Goal: Task Accomplishment & Management: Complete application form

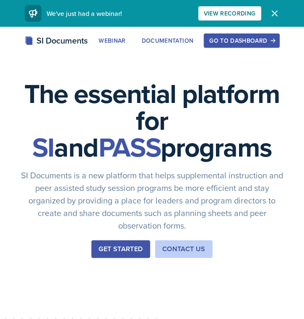
click at [228, 39] on div "Go to Dashboard" at bounding box center [241, 40] width 65 height 7
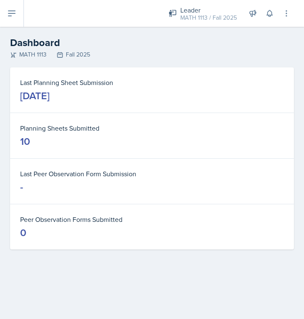
click at [13, 12] on icon at bounding box center [12, 13] width 10 height 10
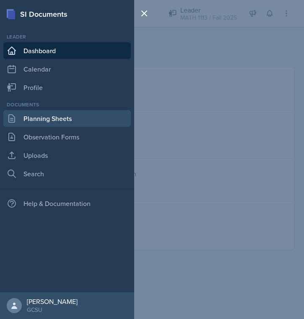
drag, startPoint x: 49, startPoint y: 108, endPoint x: 49, endPoint y: 114, distance: 6.3
click at [49, 113] on div "Documents Planning Sheets Observation Forms Uploads Search" at bounding box center [66, 141] width 127 height 81
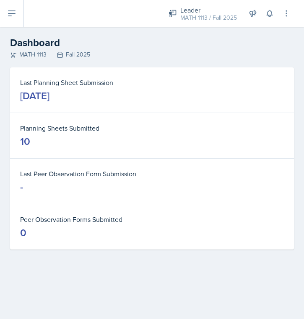
click at [49, 113] on div "SI Documents Leader Dashboard Calendar Profile Documents Planning Sheets Observ…" at bounding box center [152, 159] width 304 height 319
click at [15, 13] on icon at bounding box center [12, 13] width 10 height 10
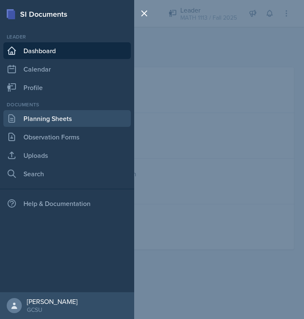
click at [37, 119] on link "Planning Sheets" at bounding box center [66, 118] width 127 height 17
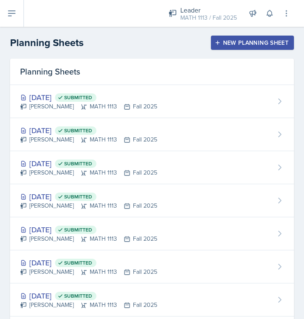
click at [245, 39] on div "New Planning Sheet" at bounding box center [252, 42] width 72 height 7
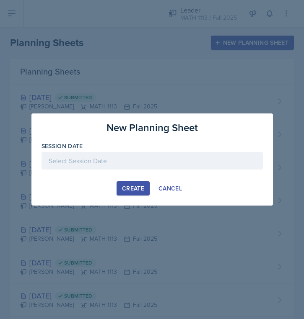
click at [103, 165] on div at bounding box center [151, 161] width 221 height 18
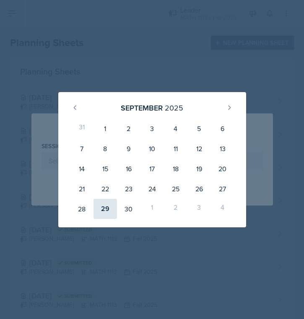
click at [102, 204] on div "29" at bounding box center [104, 209] width 23 height 20
type input "[DATE]"
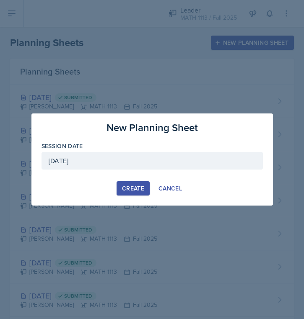
click at [137, 191] on div "Create" at bounding box center [133, 188] width 22 height 7
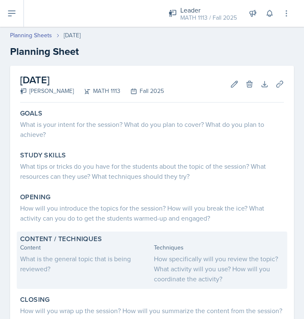
click at [46, 258] on div "What is the general topic that is being reviewed?" at bounding box center [85, 264] width 130 height 20
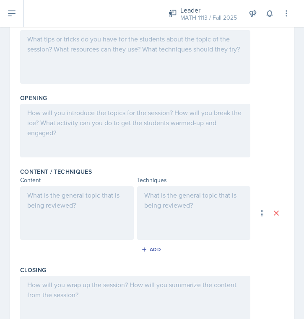
scroll to position [160, 0]
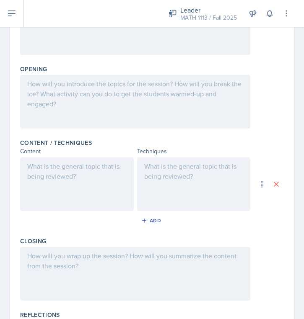
click at [51, 199] on div at bounding box center [77, 184] width 114 height 54
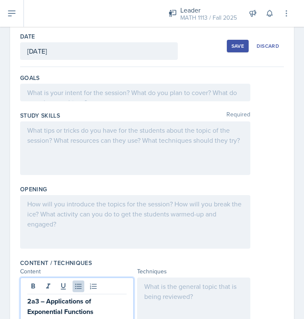
scroll to position [22, 0]
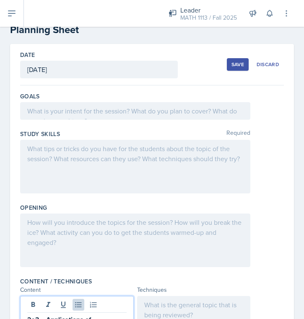
click at [70, 106] on div at bounding box center [135, 111] width 230 height 18
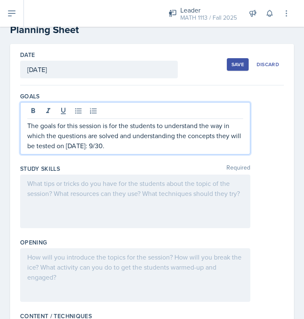
click at [78, 187] on div at bounding box center [135, 202] width 230 height 54
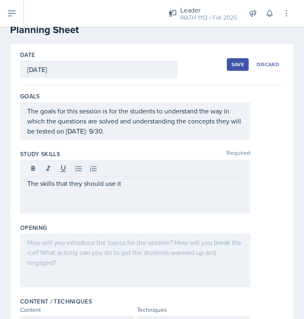
click at [232, 69] on button "Save" at bounding box center [238, 64] width 22 height 13
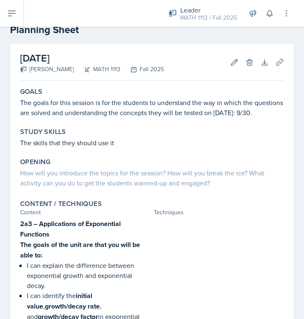
click at [8, 11] on icon at bounding box center [12, 13] width 10 height 10
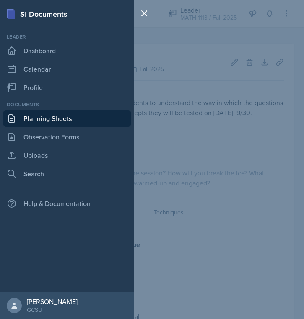
click at [46, 121] on link "Planning Sheets" at bounding box center [66, 118] width 127 height 17
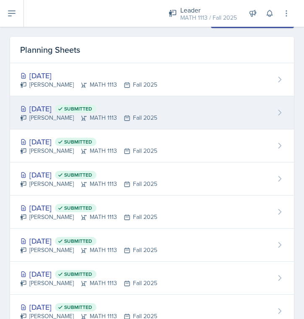
click at [63, 107] on div "[DATE] Submitted" at bounding box center [88, 108] width 137 height 11
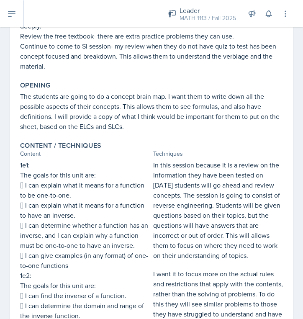
scroll to position [92, 0]
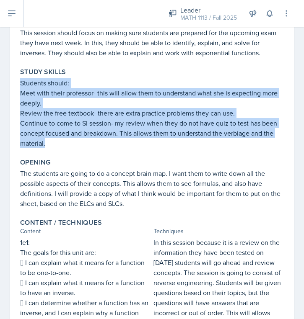
drag, startPoint x: 18, startPoint y: 83, endPoint x: 64, endPoint y: 142, distance: 74.4
click at [64, 142] on div "Study Skills Students should: Meet with their professor- this will allow them t…" at bounding box center [152, 108] width 270 height 87
copy div "Students should: Meet with their professor- this will allow them to understand …"
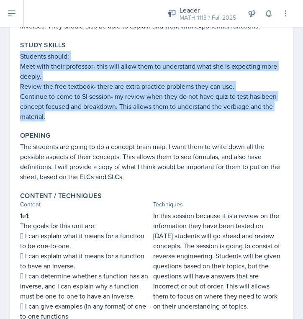
scroll to position [135, 0]
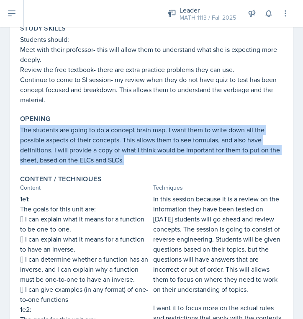
drag, startPoint x: 18, startPoint y: 126, endPoint x: 137, endPoint y: 164, distance: 125.1
click at [137, 164] on div "Opening The students are going to do a concept brain map. I want them to write …" at bounding box center [152, 139] width 270 height 57
copy p "The students are going to do a concept brain map. I want them to write down all…"
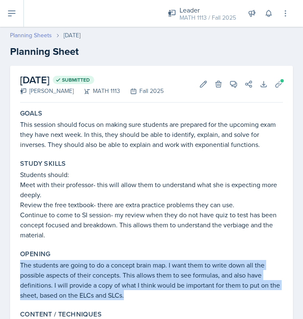
scroll to position [0, 0]
click at [43, 36] on link "Planning Sheets" at bounding box center [31, 35] width 42 height 9
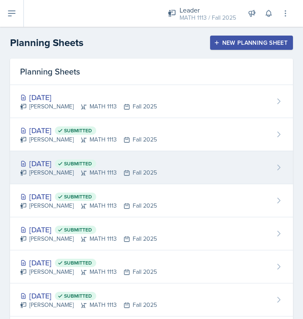
click at [92, 162] on span "Submitted" at bounding box center [78, 163] width 28 height 7
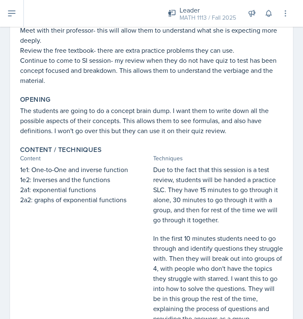
scroll to position [258, 0]
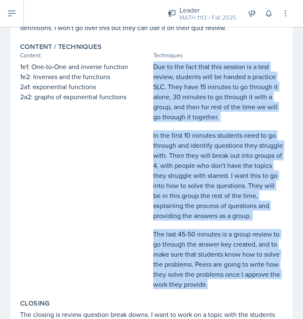
drag, startPoint x: 155, startPoint y: 66, endPoint x: 249, endPoint y: 287, distance: 239.6
click at [249, 287] on div "Due to the fact that this session is a test review, students will be handed a p…" at bounding box center [218, 176] width 130 height 228
copy div "Due to the fact that this session is a test review, students will be handed a p…"
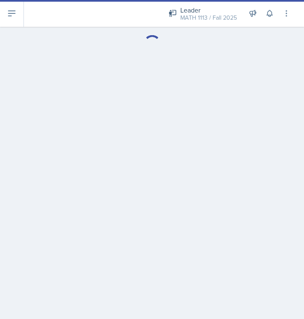
click at [18, 7] on button at bounding box center [12, 13] width 24 height 27
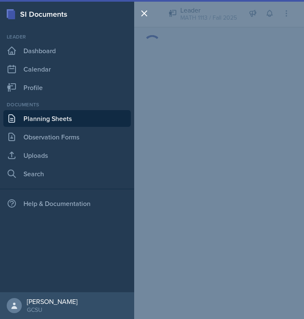
click at [168, 82] on div "SI Documents Leader Dashboard Calendar Profile Documents Planning Sheets Observ…" at bounding box center [152, 159] width 304 height 319
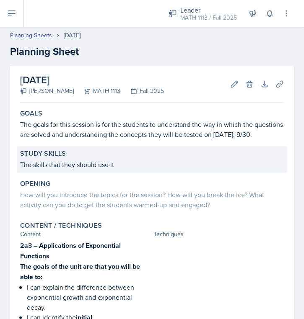
click at [127, 153] on div "Study Skills" at bounding box center [151, 154] width 263 height 8
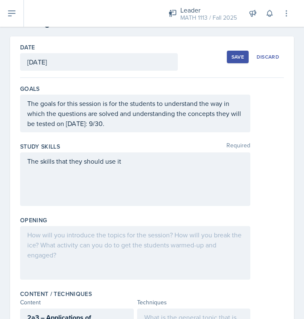
scroll to position [31, 0]
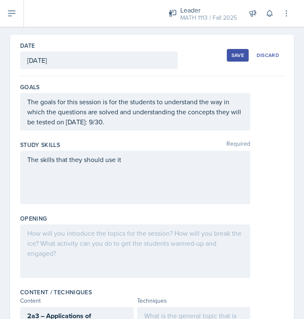
click at [156, 172] on div "The skills that they should use it" at bounding box center [135, 178] width 230 height 54
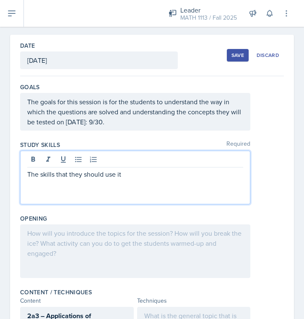
click at [156, 172] on p "The skills that they should use it" at bounding box center [135, 174] width 216 height 10
drag, startPoint x: 144, startPoint y: 170, endPoint x: 23, endPoint y: 173, distance: 120.7
click at [23, 173] on div "The skills that they should use it" at bounding box center [135, 178] width 230 height 54
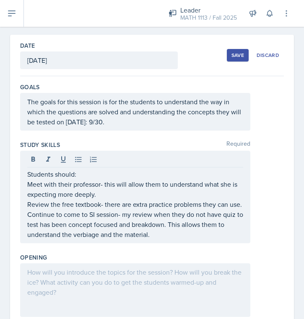
click at [140, 290] on div at bounding box center [135, 290] width 230 height 54
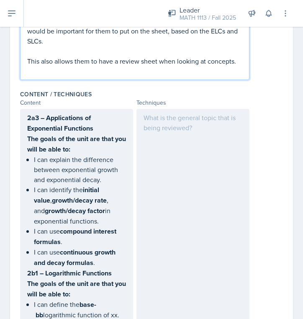
scroll to position [304, 0]
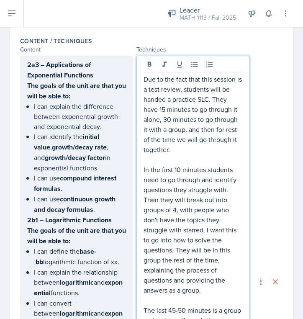
scroll to position [315, 0]
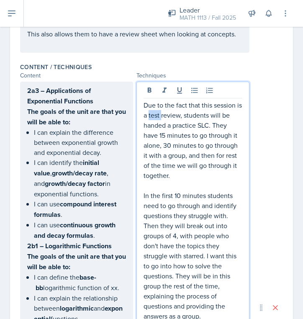
drag, startPoint x: 148, startPoint y: 117, endPoint x: 162, endPoint y: 116, distance: 13.9
click at [162, 116] on p "Due to the fact that this session is a test review, students will be handed a p…" at bounding box center [193, 140] width 99 height 80
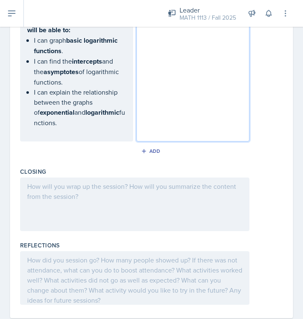
scroll to position [710, 0]
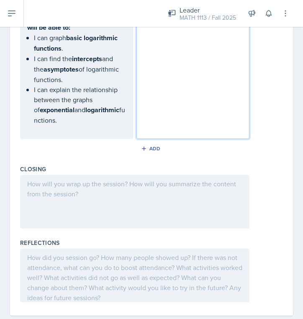
click at [186, 175] on div at bounding box center [135, 202] width 230 height 54
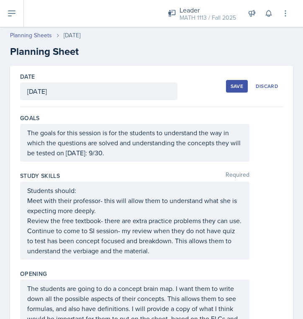
scroll to position [0, 0]
click at [231, 85] on div "Save" at bounding box center [237, 86] width 13 height 7
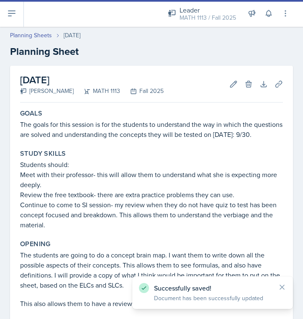
click at [18, 14] on button at bounding box center [12, 13] width 24 height 27
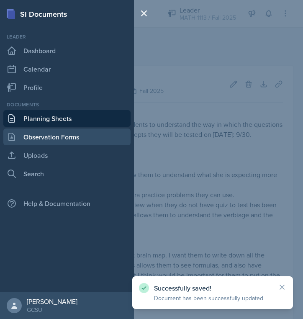
click at [41, 139] on link "Observation Forms" at bounding box center [66, 137] width 127 height 17
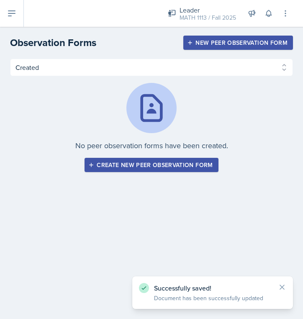
click at [17, 15] on button at bounding box center [12, 13] width 24 height 27
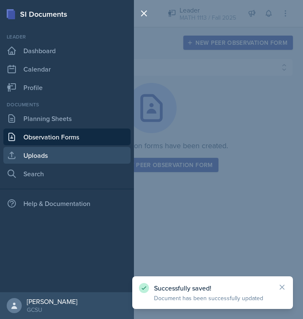
click at [32, 155] on link "Uploads" at bounding box center [66, 155] width 127 height 17
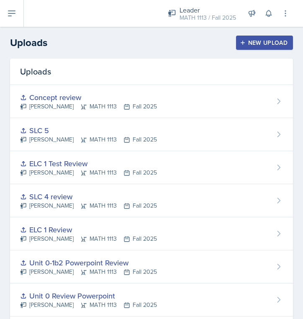
click at [263, 42] on div "New Upload" at bounding box center [265, 42] width 46 height 7
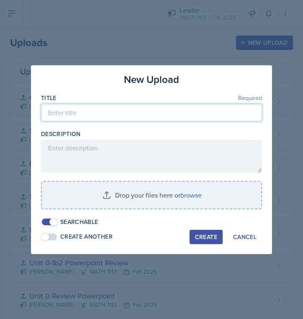
click at [147, 107] on input at bounding box center [151, 113] width 221 height 18
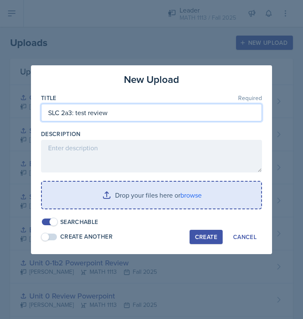
type input "SLC 2a3: test review"
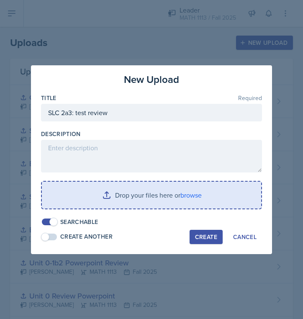
click at [155, 201] on input "file" at bounding box center [151, 195] width 219 height 27
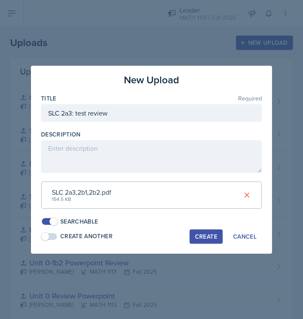
click at [211, 233] on div "Create" at bounding box center [206, 236] width 22 height 7
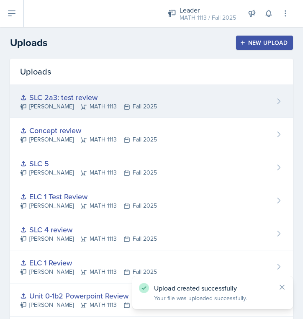
click at [260, 100] on div "SLC 2a3: test review Lauren Jones MATH 1113 Fall 2025" at bounding box center [151, 101] width 283 height 33
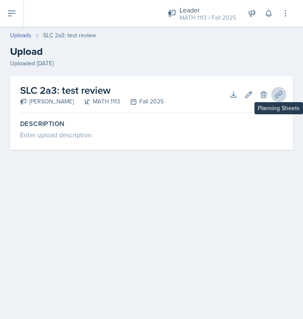
click at [281, 96] on icon at bounding box center [279, 94] width 8 height 8
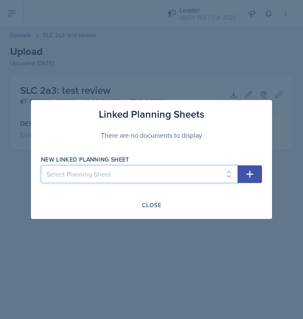
select select "fba4d522-b0b3-476b-83a1-6cbd36301648"
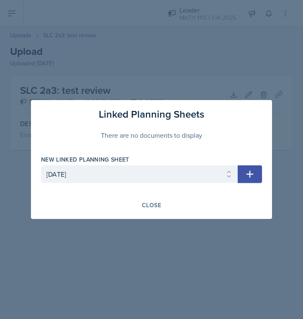
click at [253, 173] on icon "button" at bounding box center [250, 174] width 10 height 10
select select
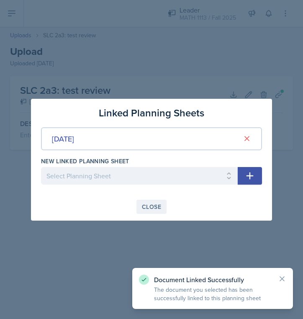
click at [146, 209] on div "Close" at bounding box center [151, 207] width 19 height 7
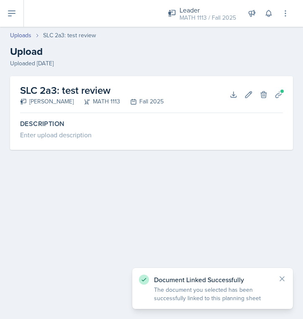
click at [13, 23] on button at bounding box center [12, 13] width 24 height 27
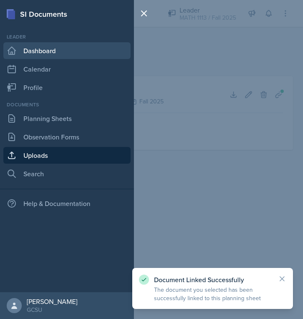
click at [25, 52] on link "Dashboard" at bounding box center [66, 50] width 127 height 17
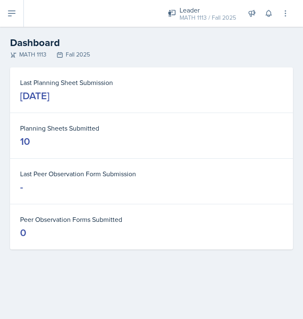
click at [5, 17] on button at bounding box center [12, 13] width 24 height 27
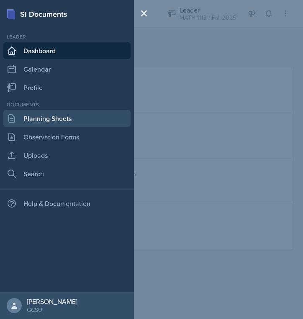
click at [38, 113] on link "Planning Sheets" at bounding box center [66, 118] width 127 height 17
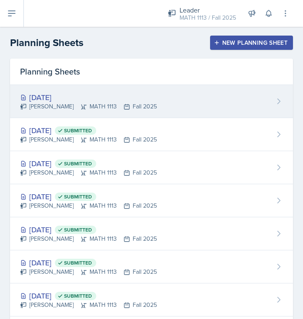
click at [54, 104] on div "Lauren Jones MATH 1113 Fall 2025" at bounding box center [88, 106] width 137 height 9
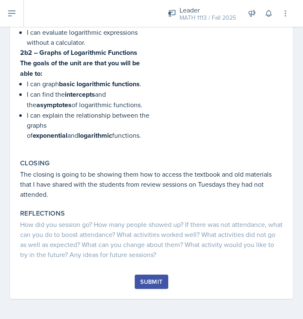
scroll to position [567, 0]
click at [150, 280] on div "Submit" at bounding box center [151, 282] width 22 height 7
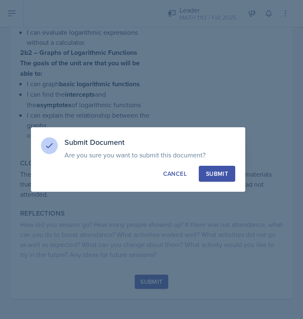
click at [227, 174] on div "Submit" at bounding box center [217, 174] width 22 height 8
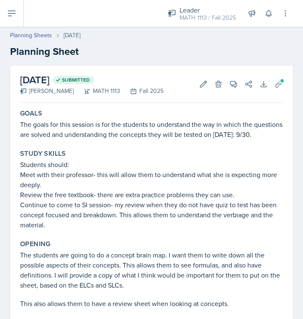
scroll to position [0, 0]
